Goal: Transaction & Acquisition: Purchase product/service

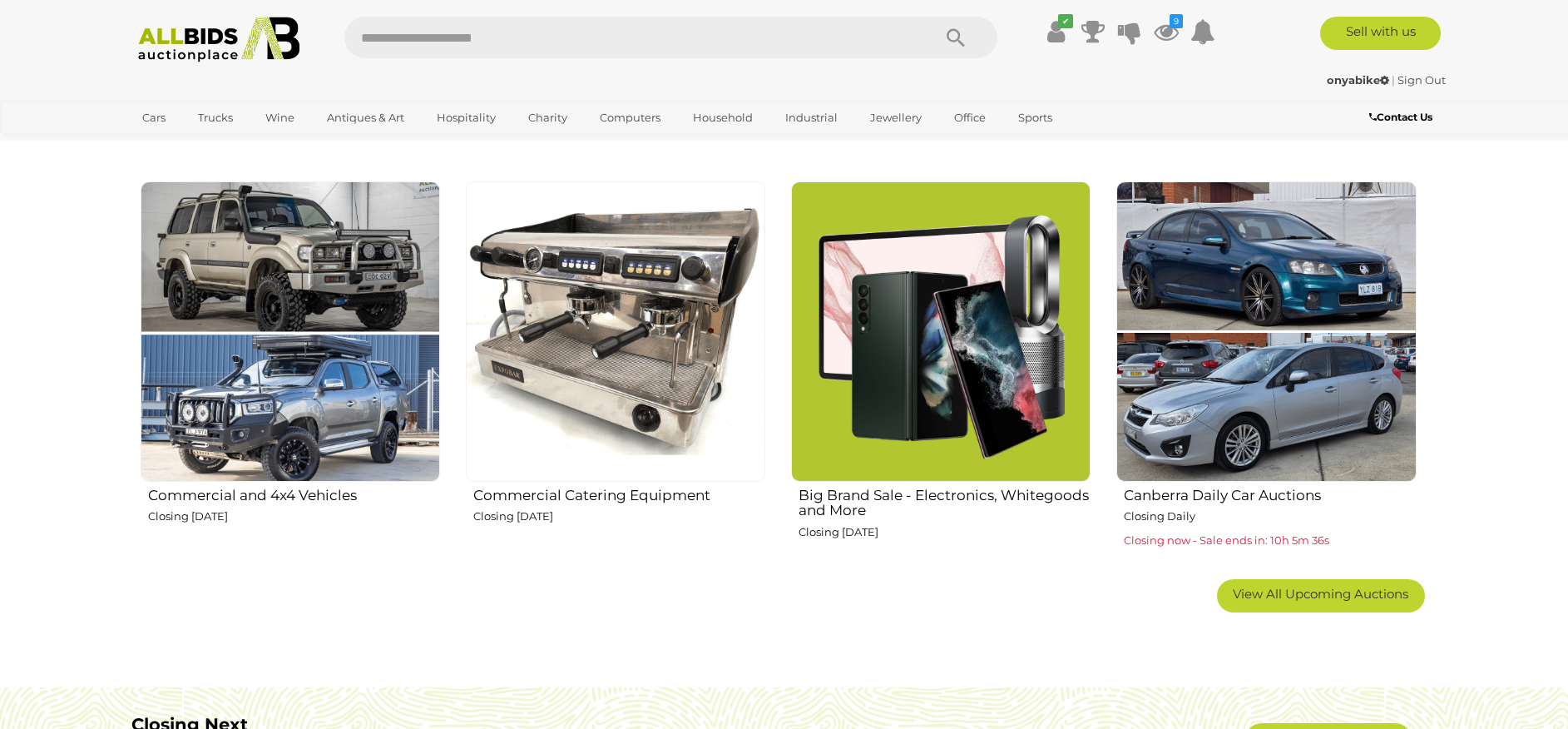
scroll to position [978, 0]
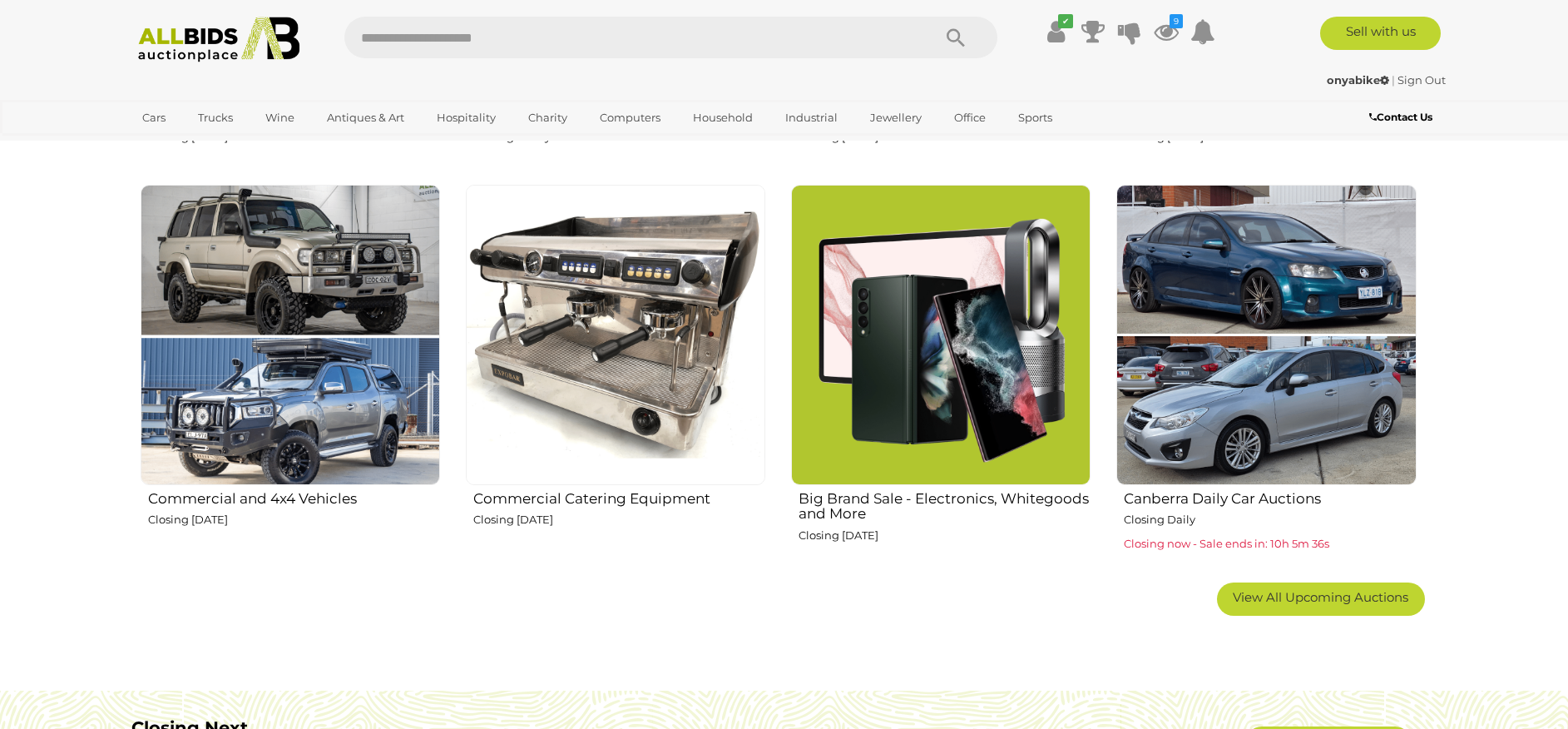
click at [595, 329] on img at bounding box center [616, 334] width 299 height 299
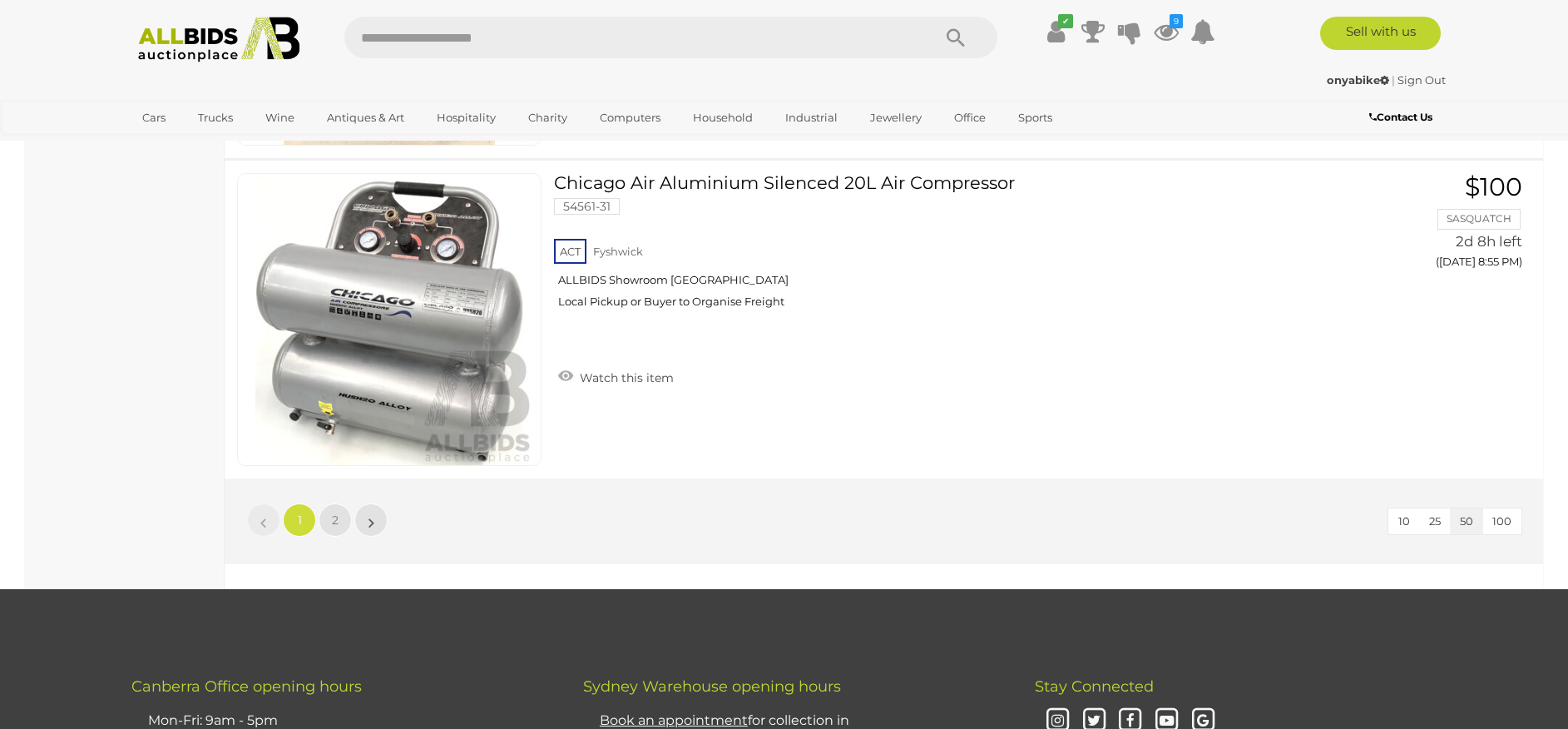
scroll to position [15943, 0]
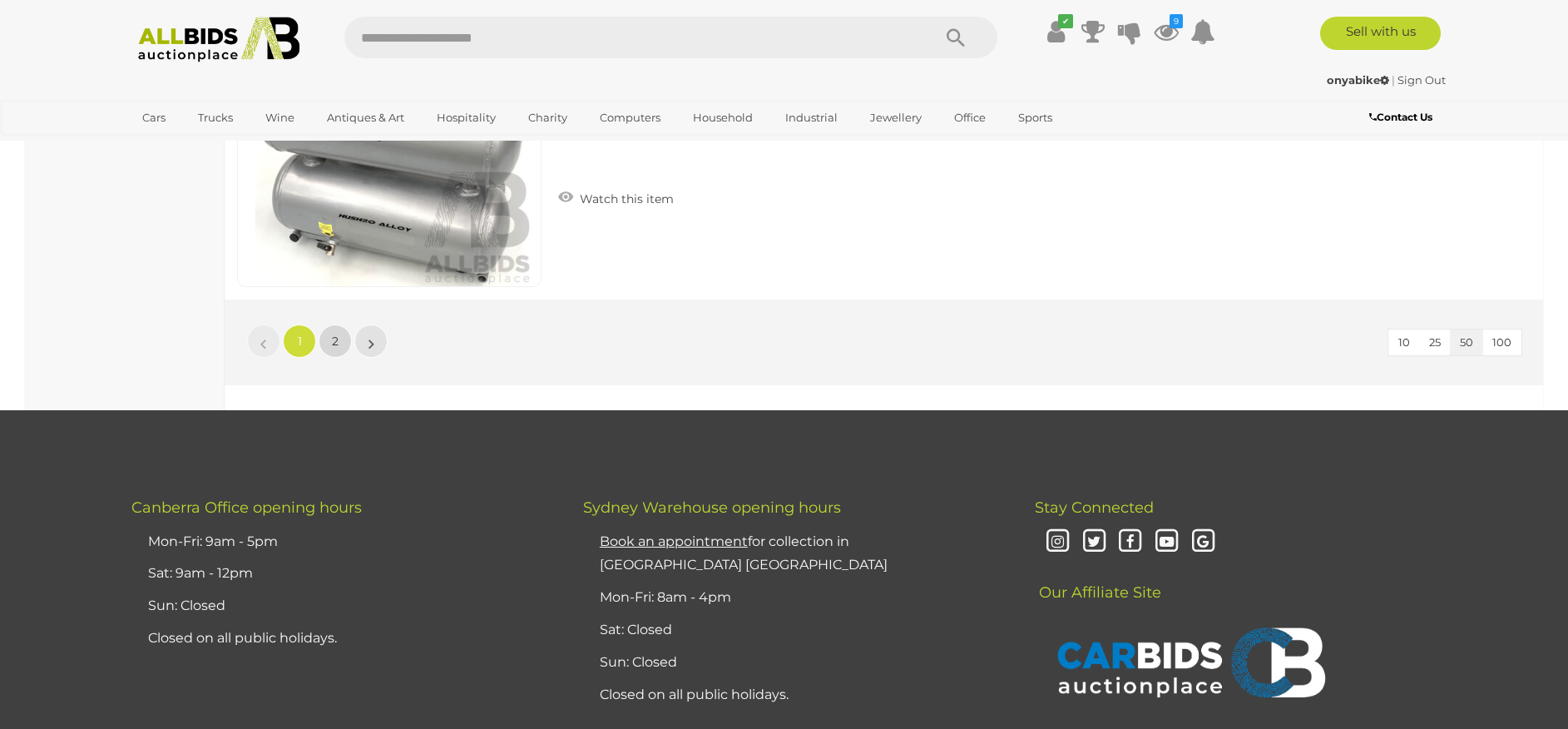
click at [334, 343] on span "2" at bounding box center [335, 340] width 7 height 15
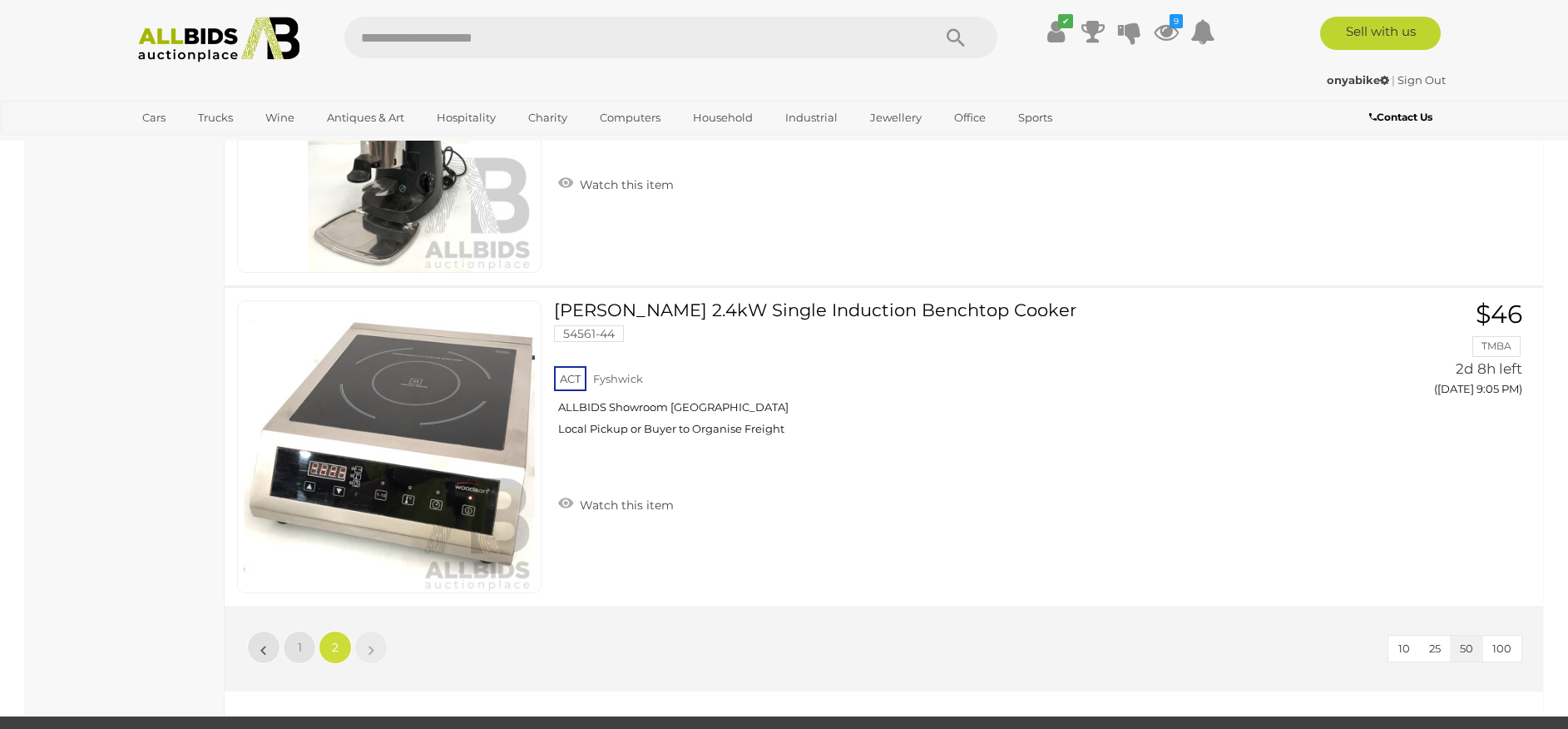
scroll to position [2101, 0]
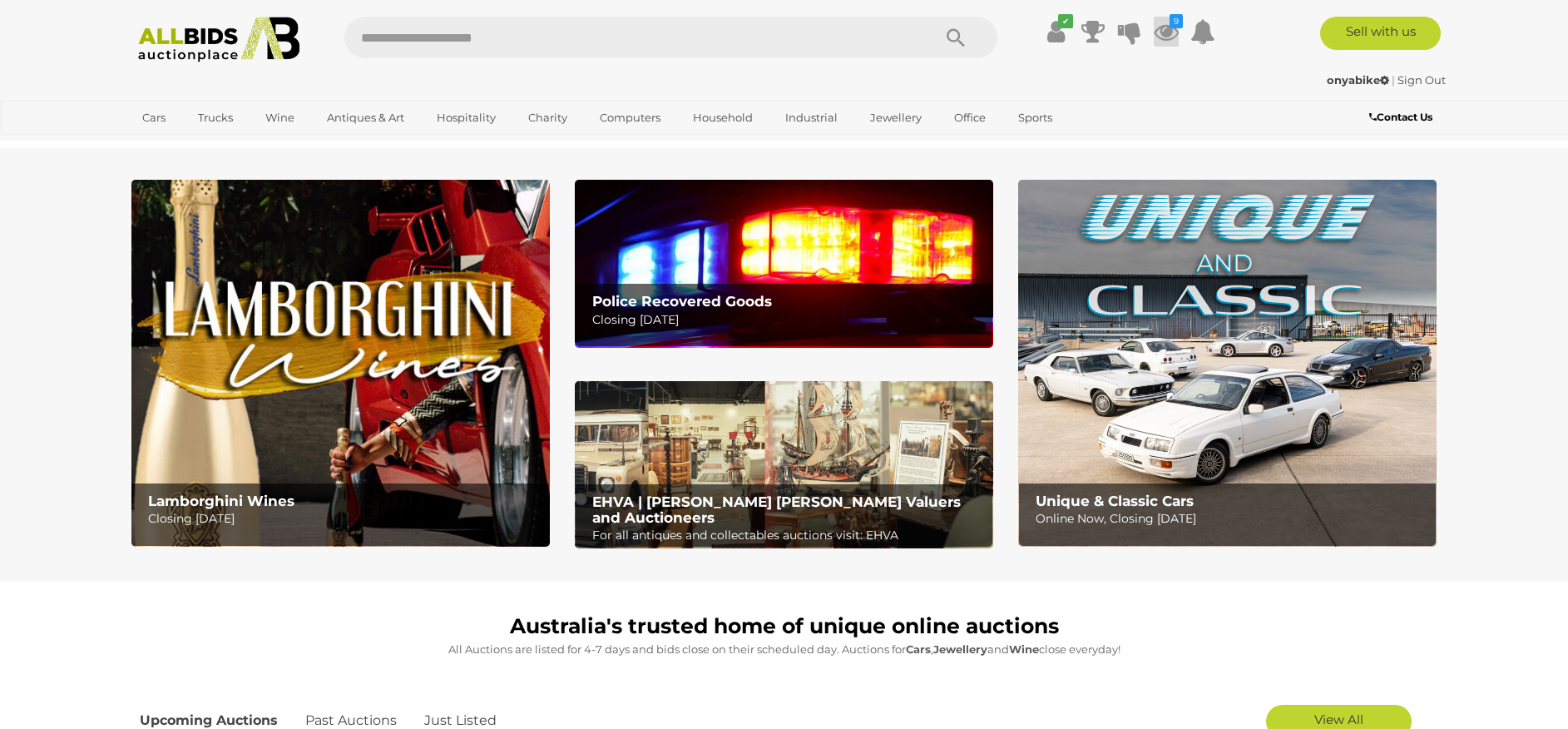
click at [1166, 36] on icon at bounding box center [1166, 32] width 25 height 30
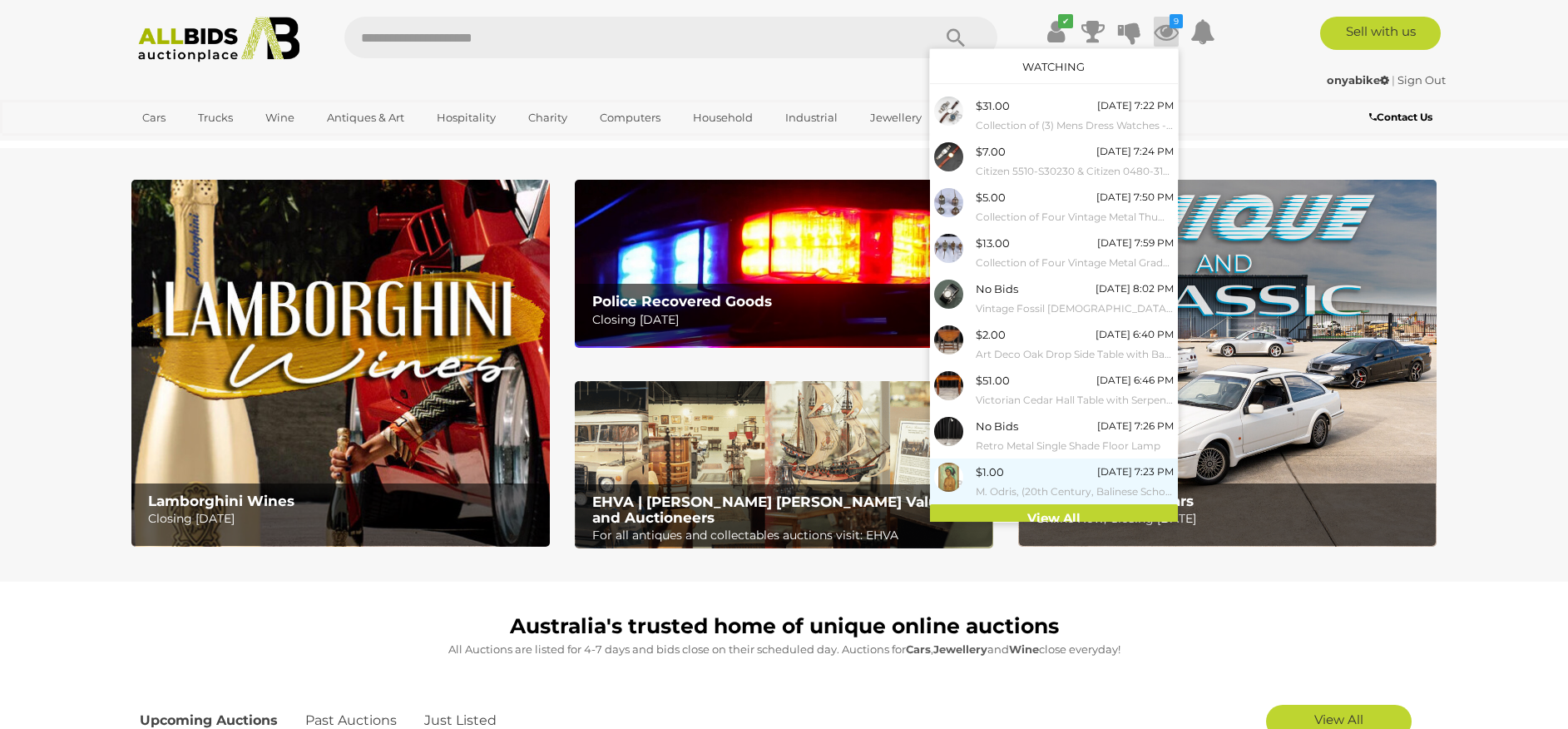
scroll to position [11, 0]
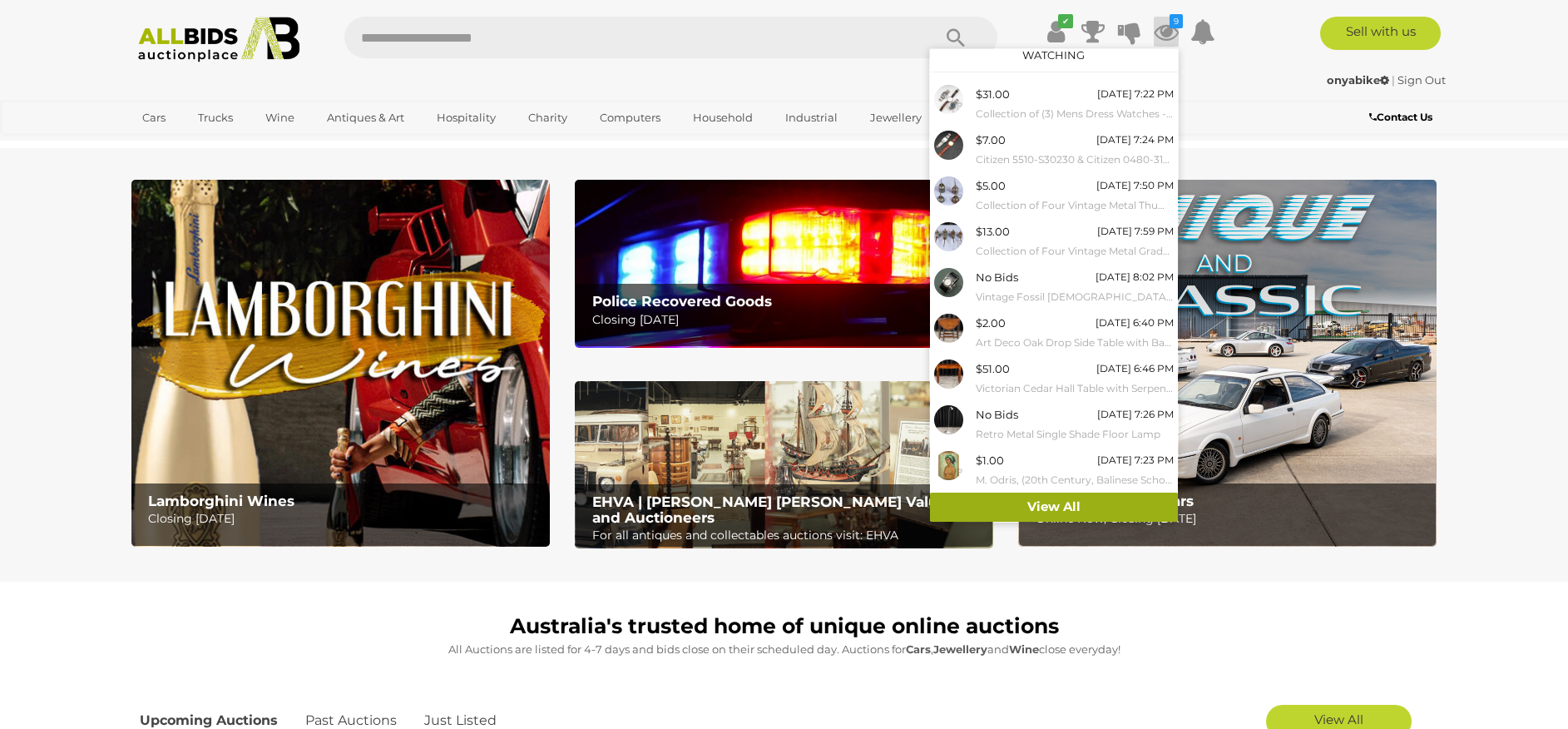
click at [1079, 501] on link "View All" at bounding box center [1054, 507] width 248 height 29
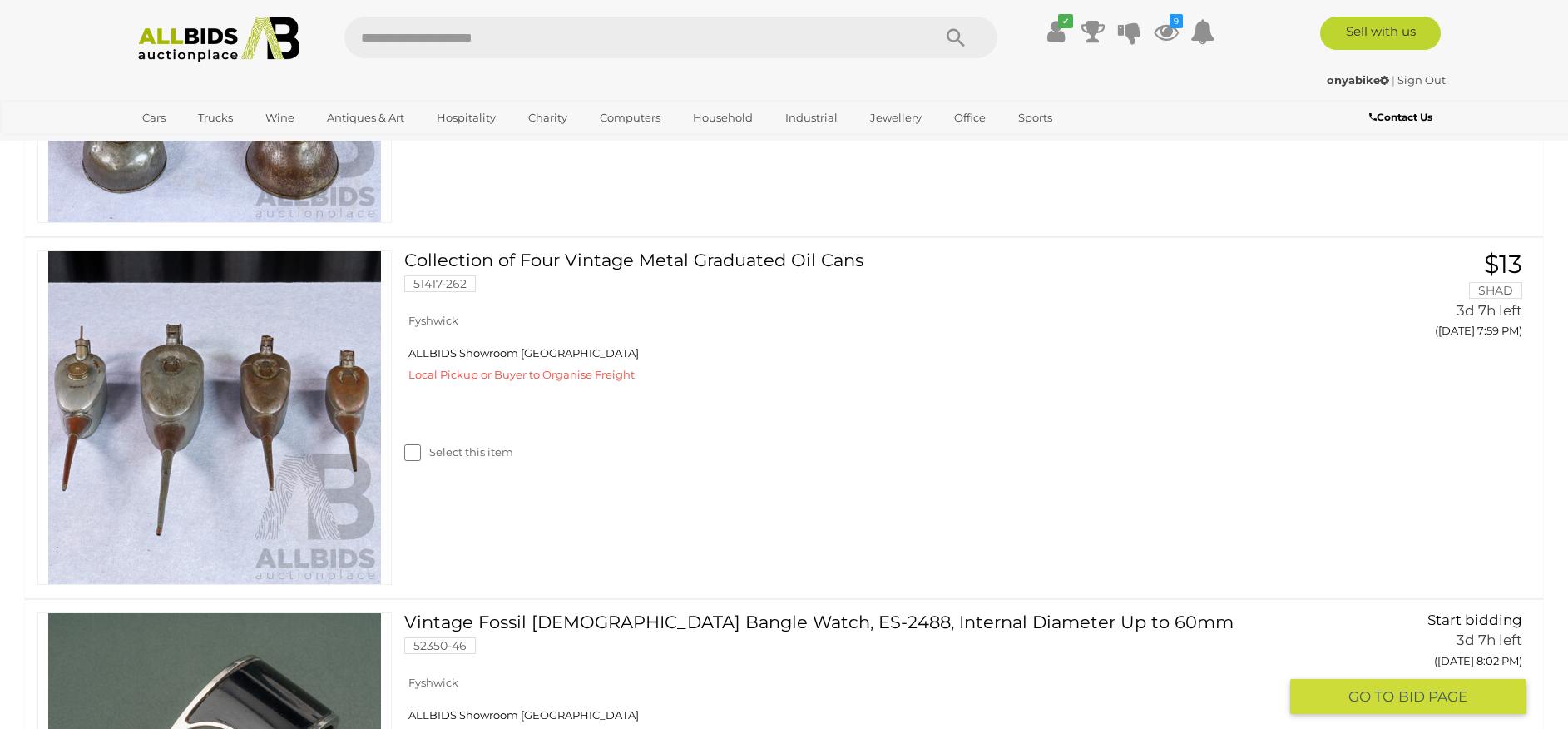
scroll to position [1287, 0]
